Goal: Information Seeking & Learning: Learn about a topic

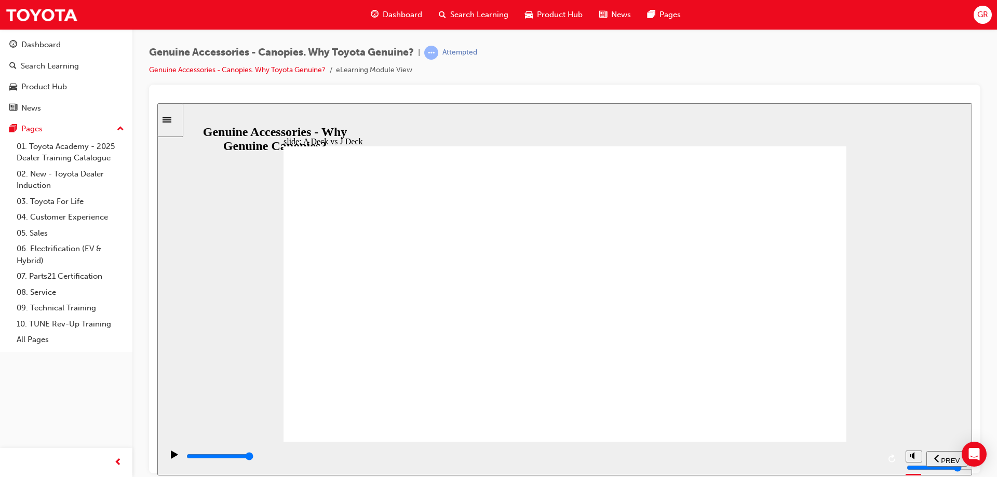
drag, startPoint x: 607, startPoint y: 459, endPoint x: 885, endPoint y: 456, distance: 278.4
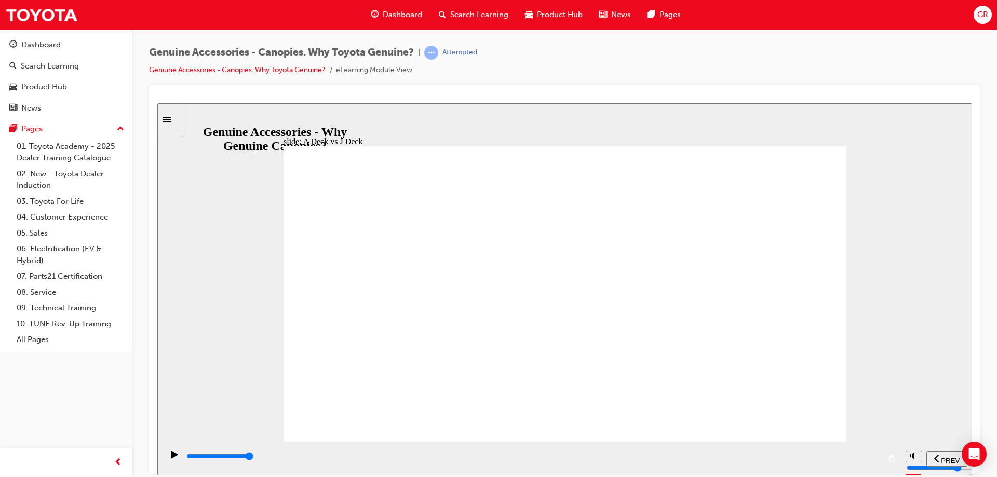
click at [885, 456] on div "playback controls" at bounding box center [532, 458] width 738 height 34
drag, startPoint x: 426, startPoint y: 262, endPoint x: 431, endPoint y: 267, distance: 7.0
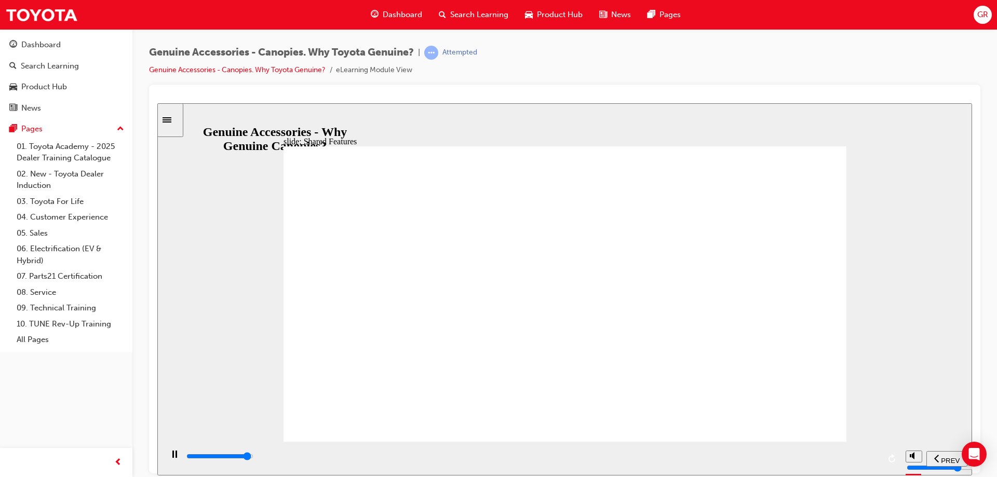
type input "8000"
drag, startPoint x: 482, startPoint y: 198, endPoint x: 466, endPoint y: 294, distance: 96.8
click at [466, 293] on div "Shared features & benefits Continue A Deck Canopy J Deck Canopy Rectangle 3 Rec…" at bounding box center [565, 298] width 563 height 305
drag, startPoint x: 480, startPoint y: 271, endPoint x: 492, endPoint y: 356, distance: 86.1
